Goal: Find specific page/section: Find specific page/section

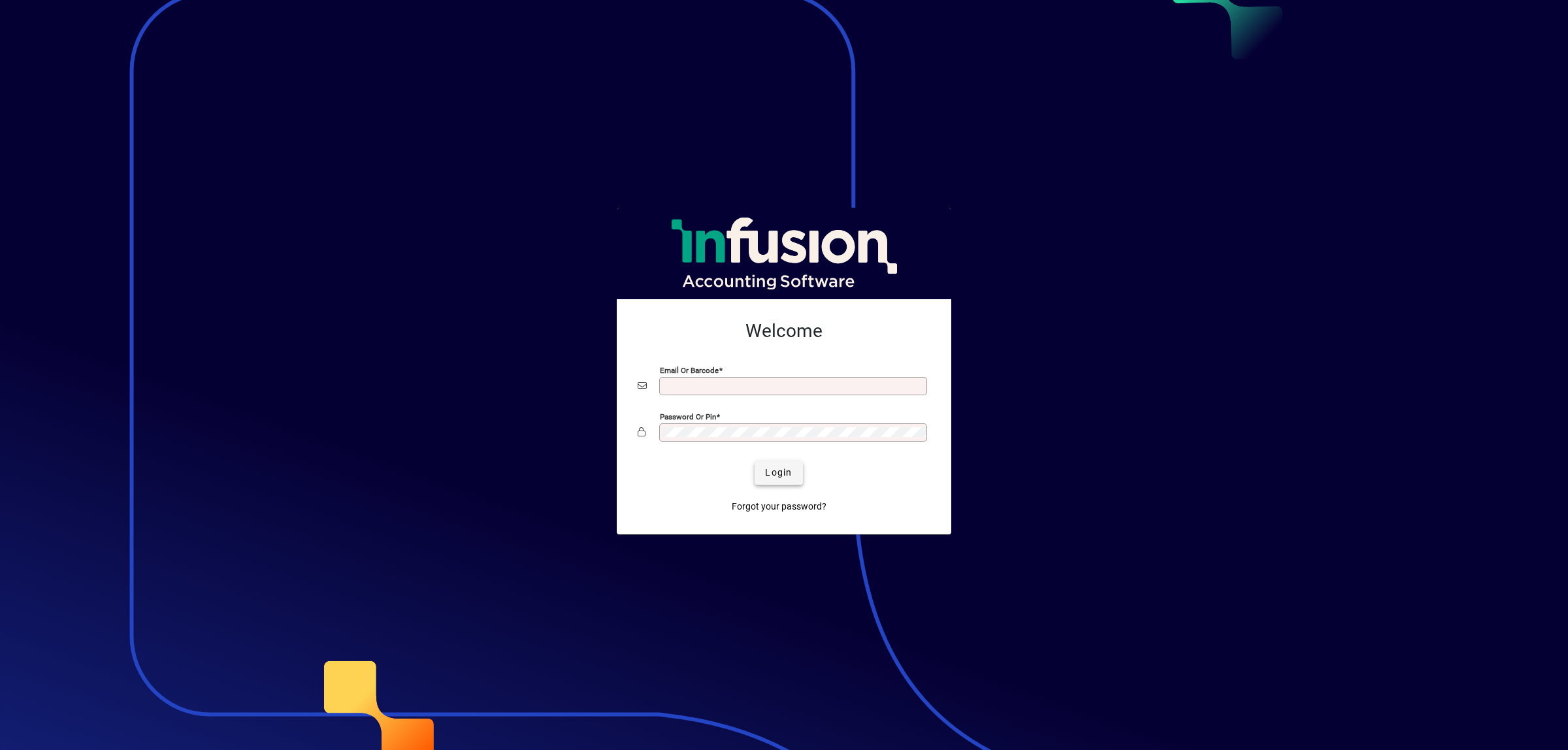
type input "**********"
click at [784, 478] on span "Login" at bounding box center [779, 473] width 27 height 14
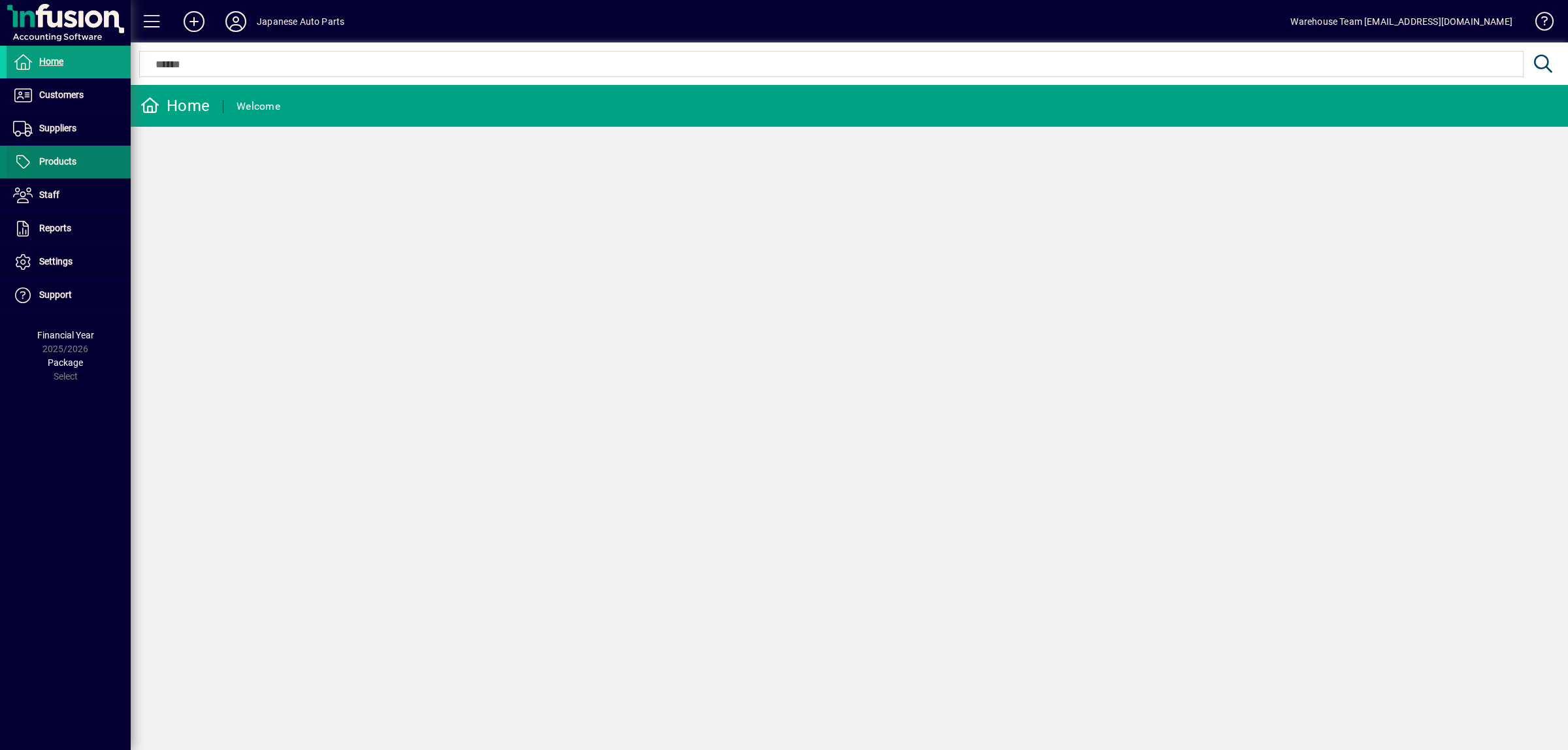
click at [99, 166] on span at bounding box center [69, 162] width 124 height 31
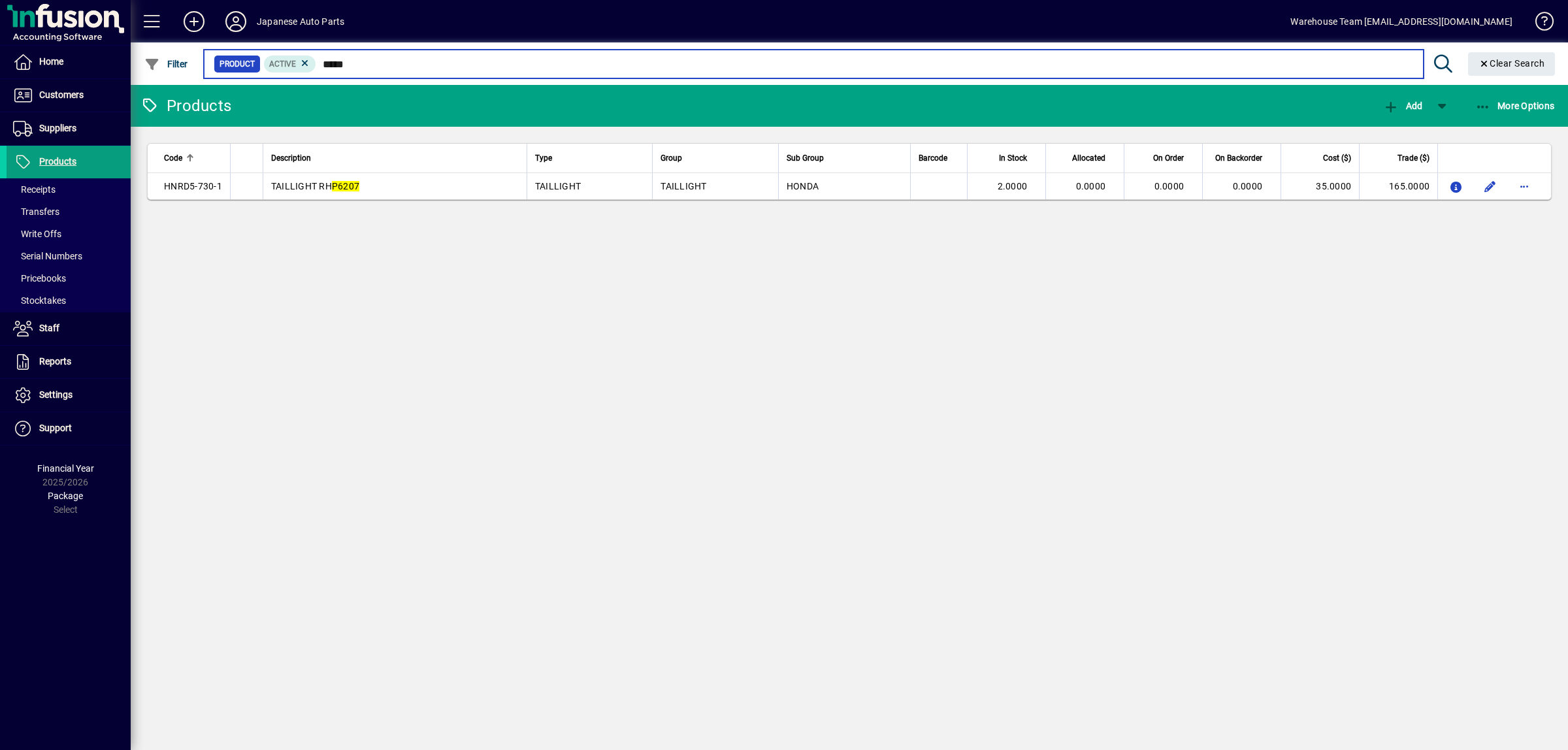
type input "*****"
